Goal: Navigation & Orientation: Find specific page/section

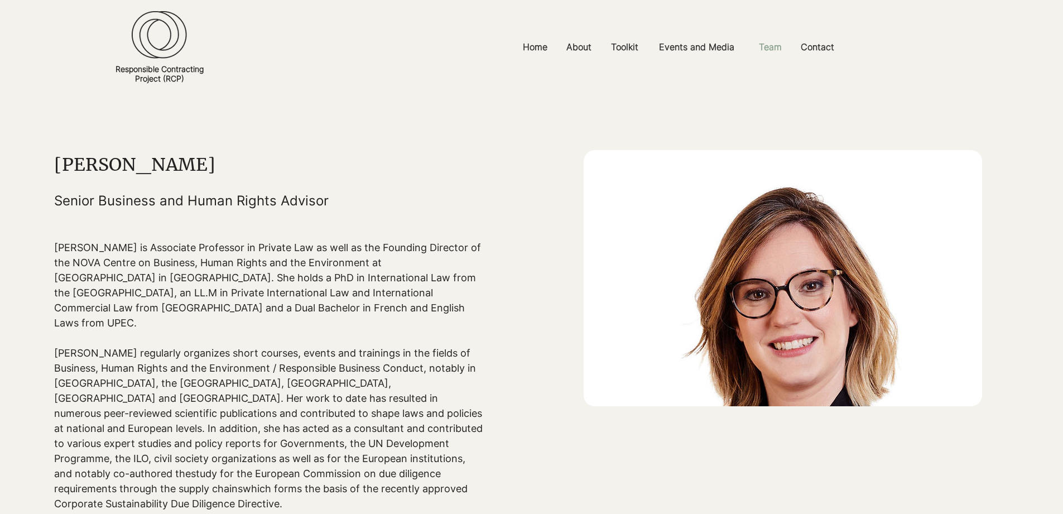
click at [774, 52] on p "Team" at bounding box center [770, 47] width 34 height 25
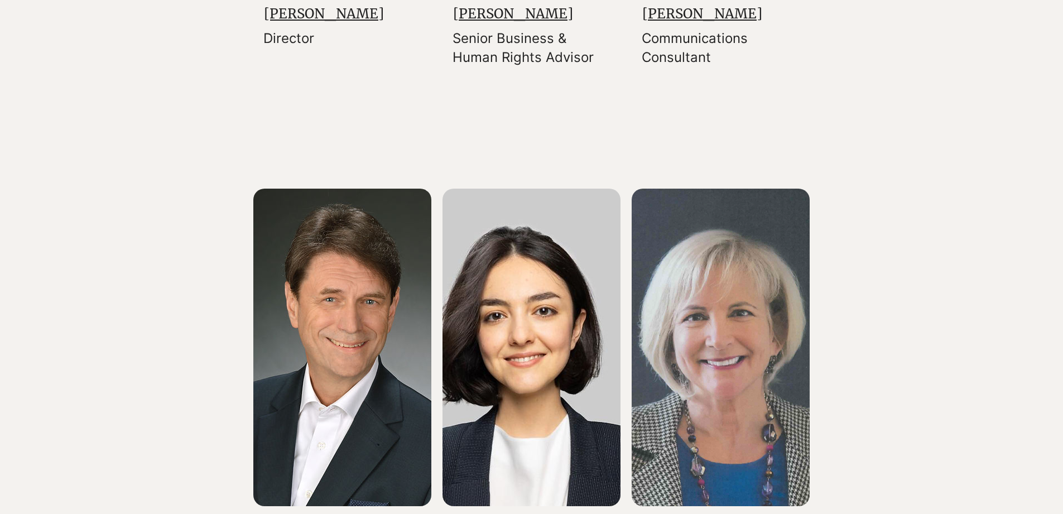
scroll to position [693, 0]
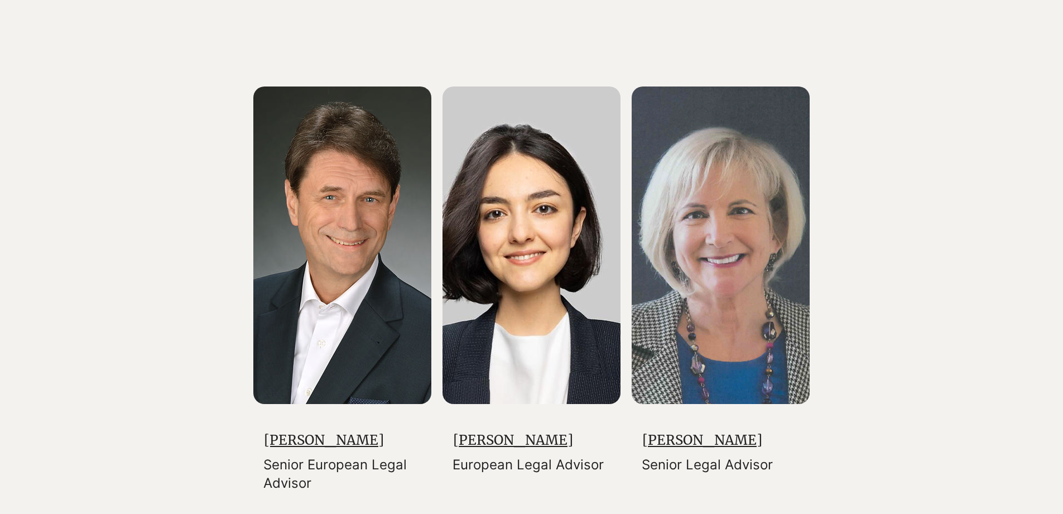
click at [386, 300] on img at bounding box center [342, 246] width 178 height 318
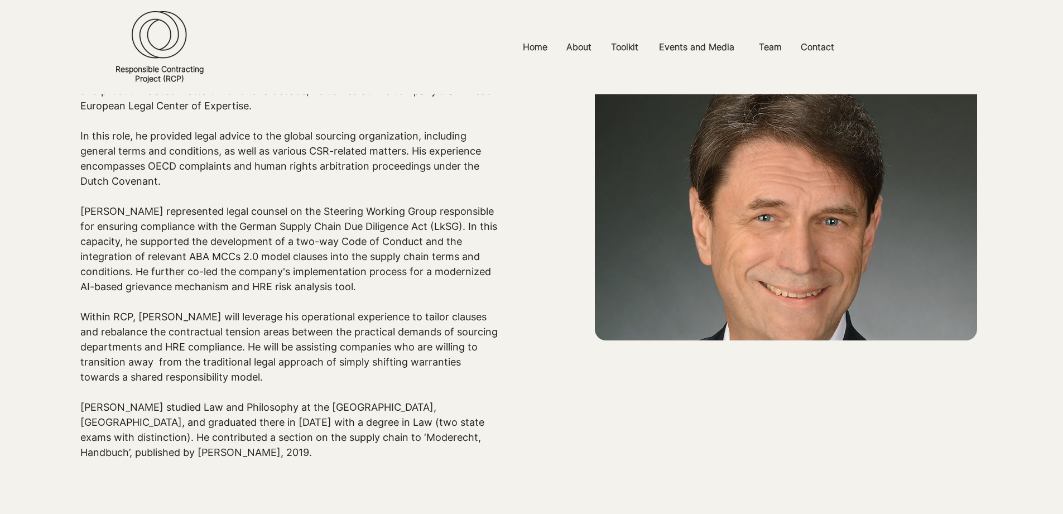
scroll to position [173, 0]
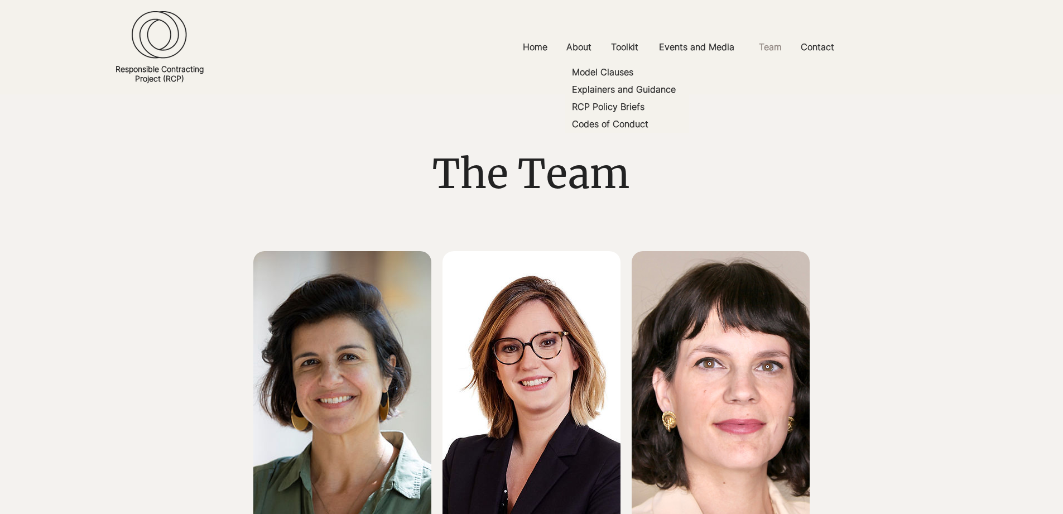
scroll to position [231, 0]
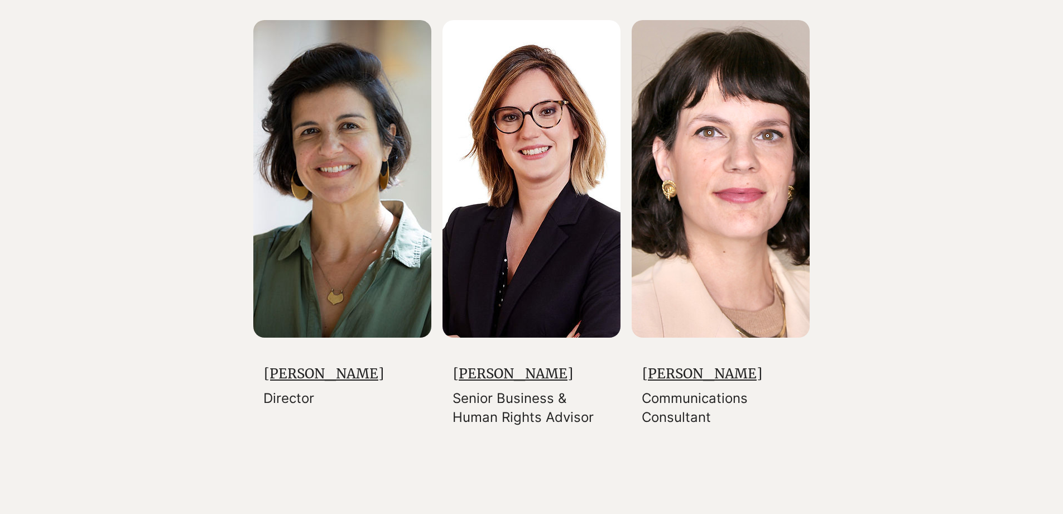
click at [395, 207] on img at bounding box center [342, 179] width 178 height 318
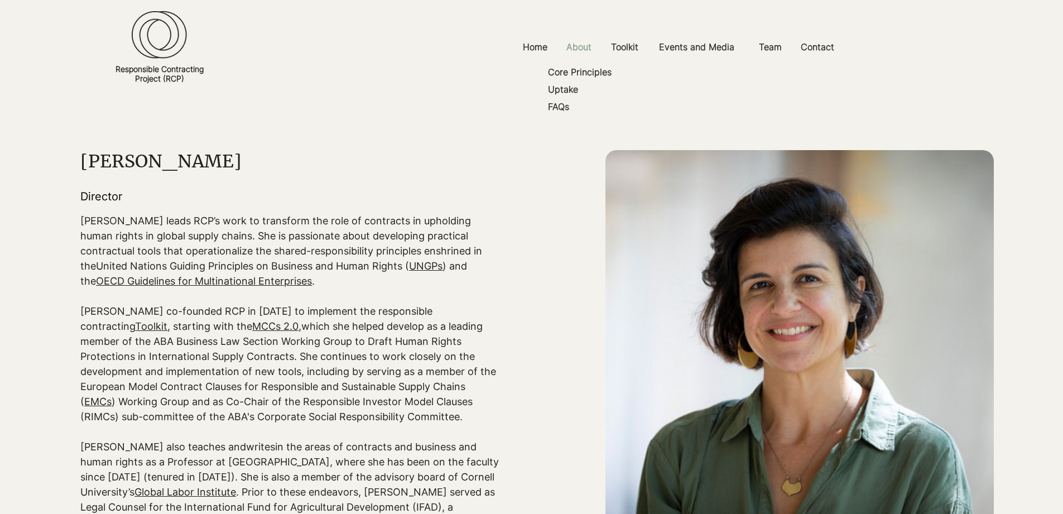
click at [575, 55] on p "About" at bounding box center [579, 47] width 36 height 25
